Goal: Book appointment/travel/reservation

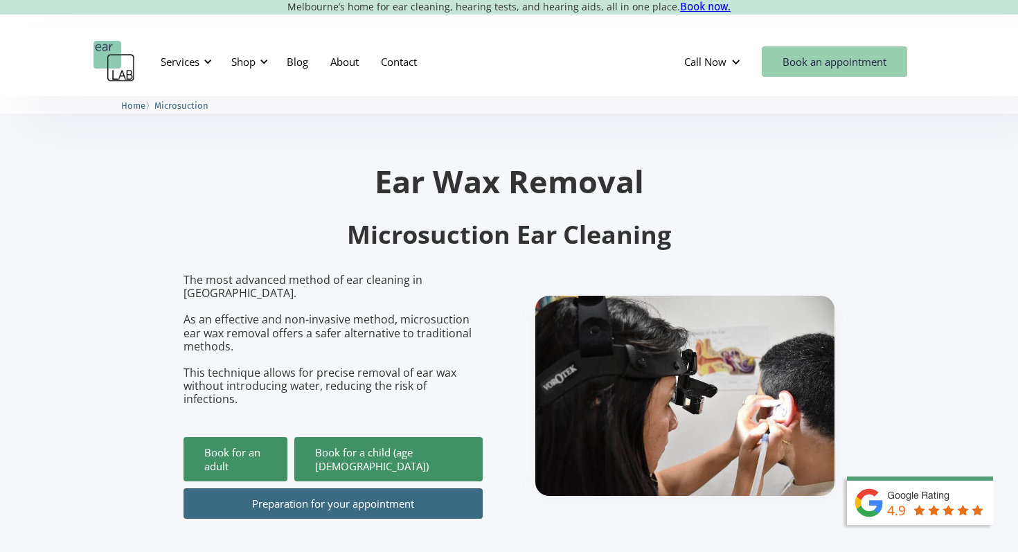
click at [851, 60] on link "Book an appointment" at bounding box center [834, 61] width 145 height 30
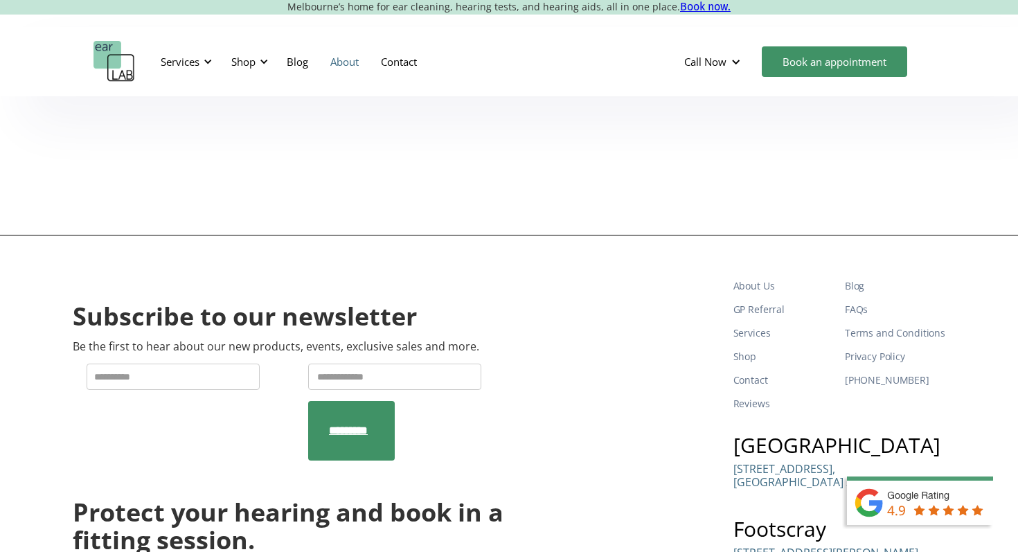
click at [347, 62] on link "About" at bounding box center [344, 62] width 51 height 40
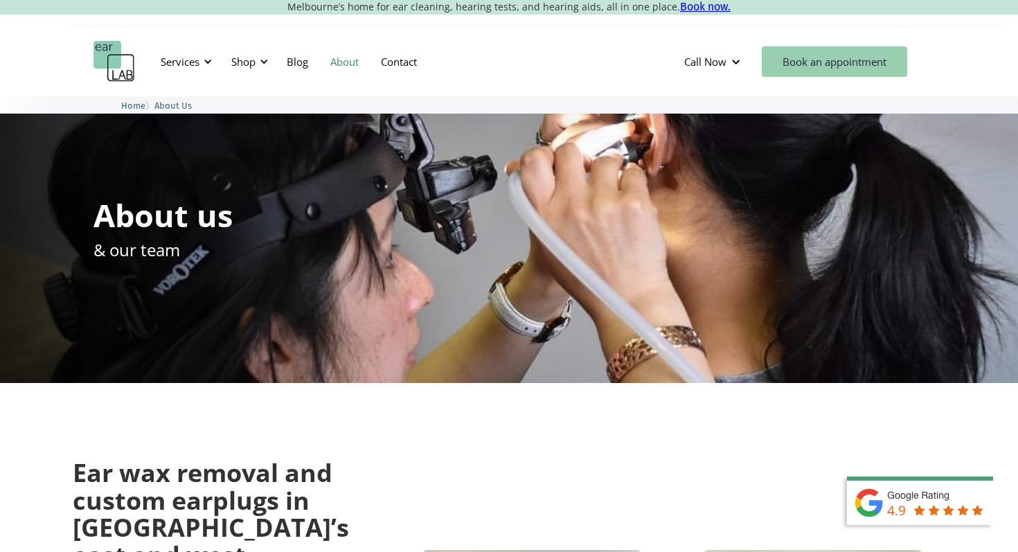
click at [824, 59] on link "Book an appointment" at bounding box center [834, 61] width 145 height 30
